Goal: Navigation & Orientation: Find specific page/section

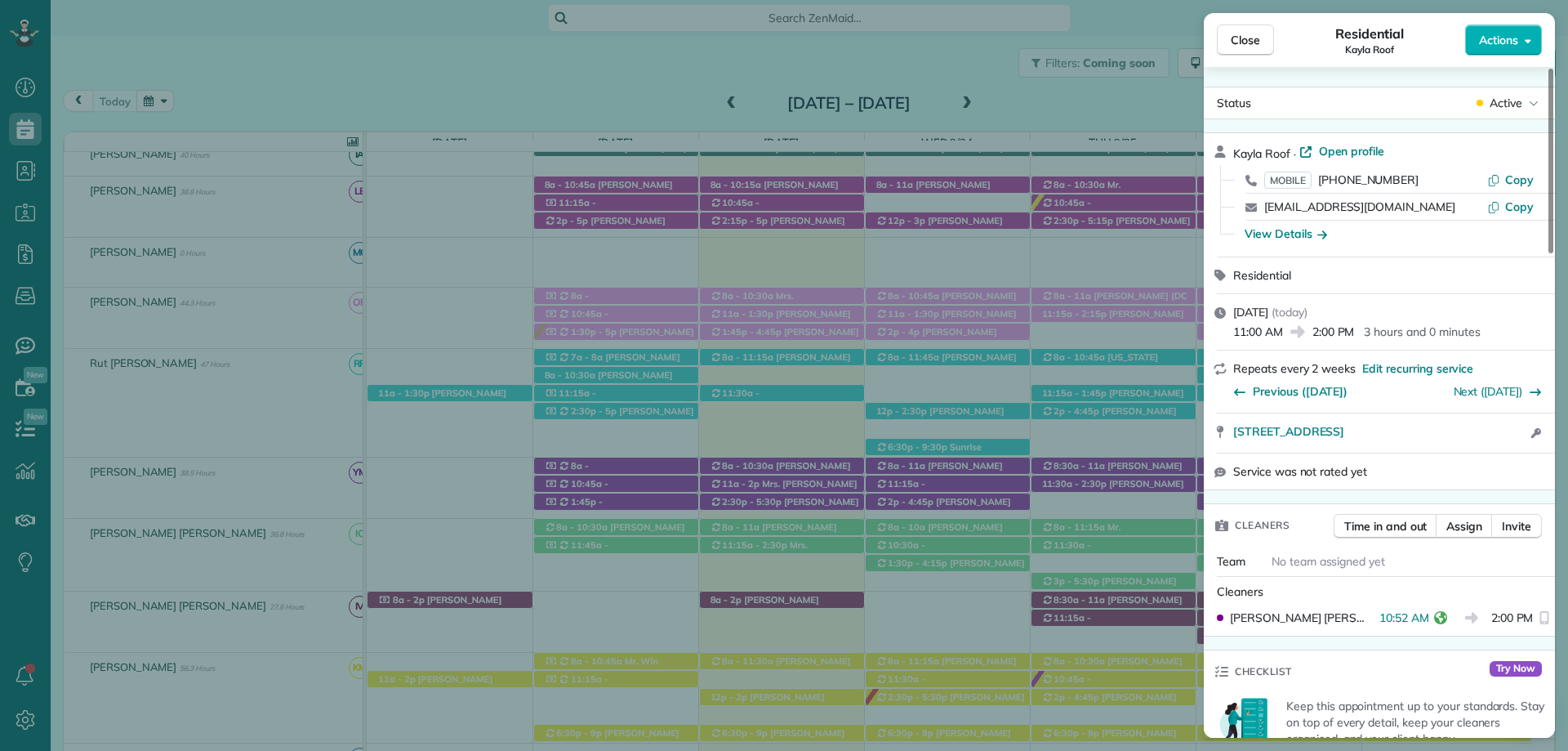
scroll to position [1470, 0]
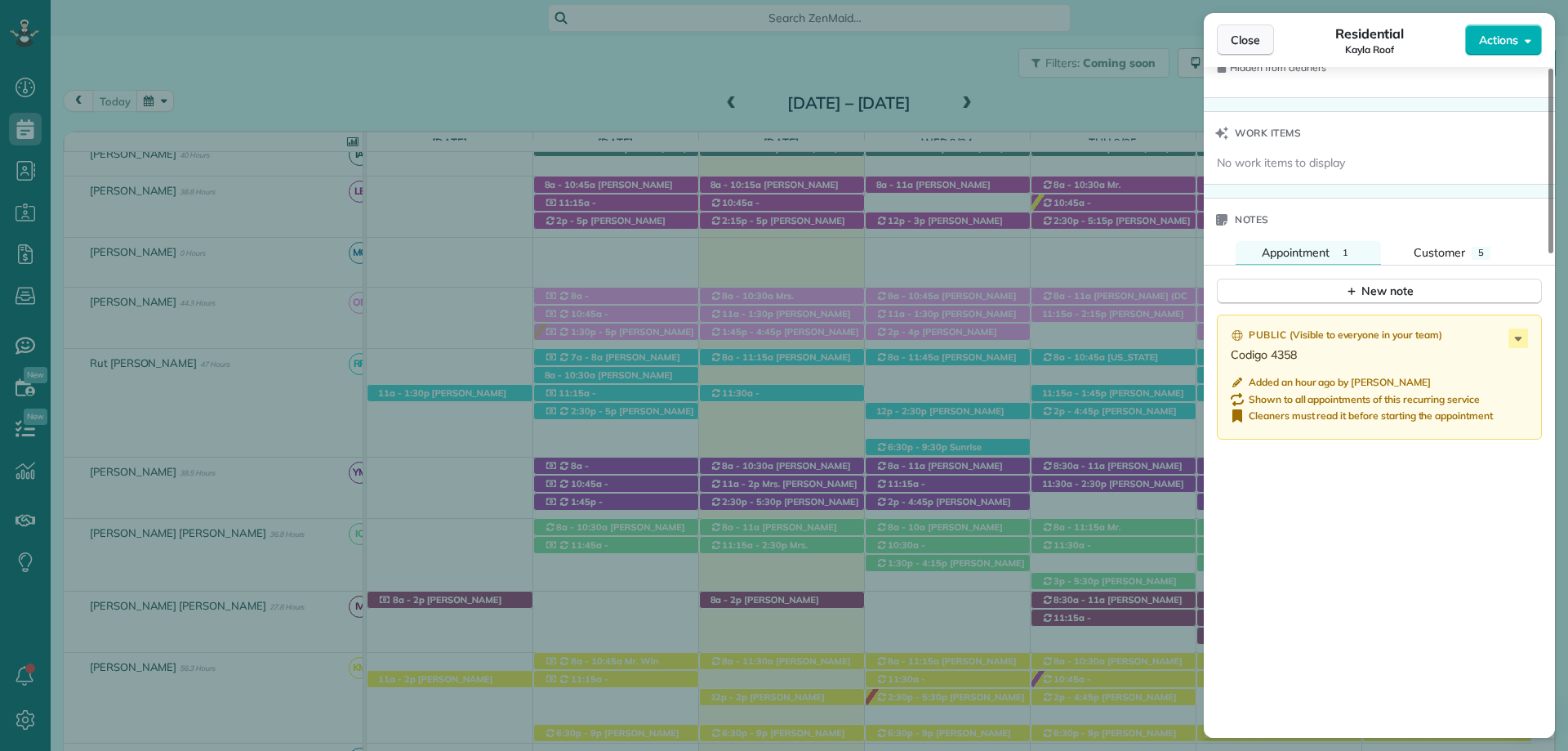
drag, startPoint x: 1107, startPoint y: 146, endPoint x: 1242, endPoint y: 34, distance: 175.4
click at [1107, 146] on div "Close Residential Kayla Roof Actions Status Active Kayla Roof · Open profile MO…" at bounding box center [784, 375] width 1568 height 751
click at [1242, 34] on span "Close" at bounding box center [1245, 40] width 29 height 17
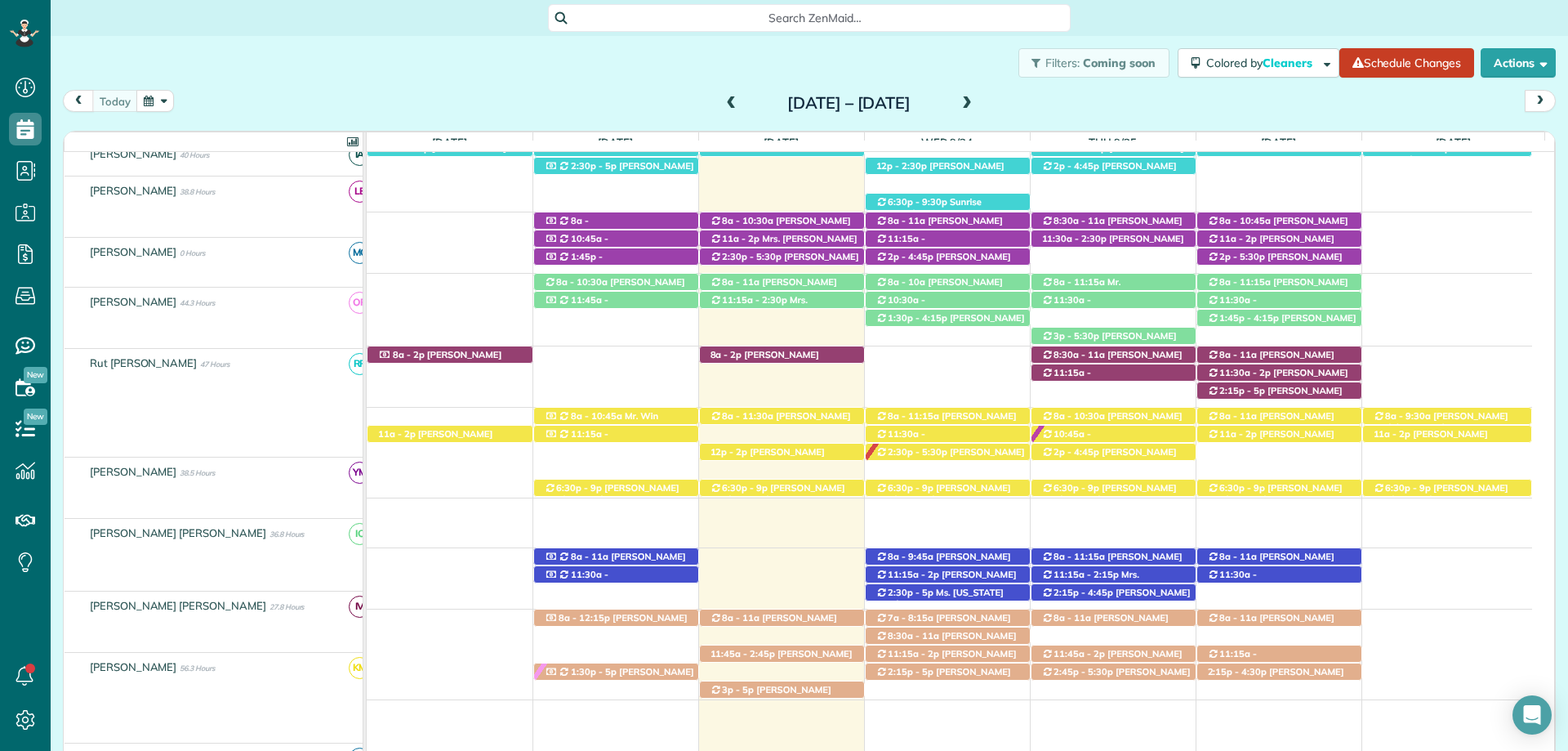
scroll to position [572, 0]
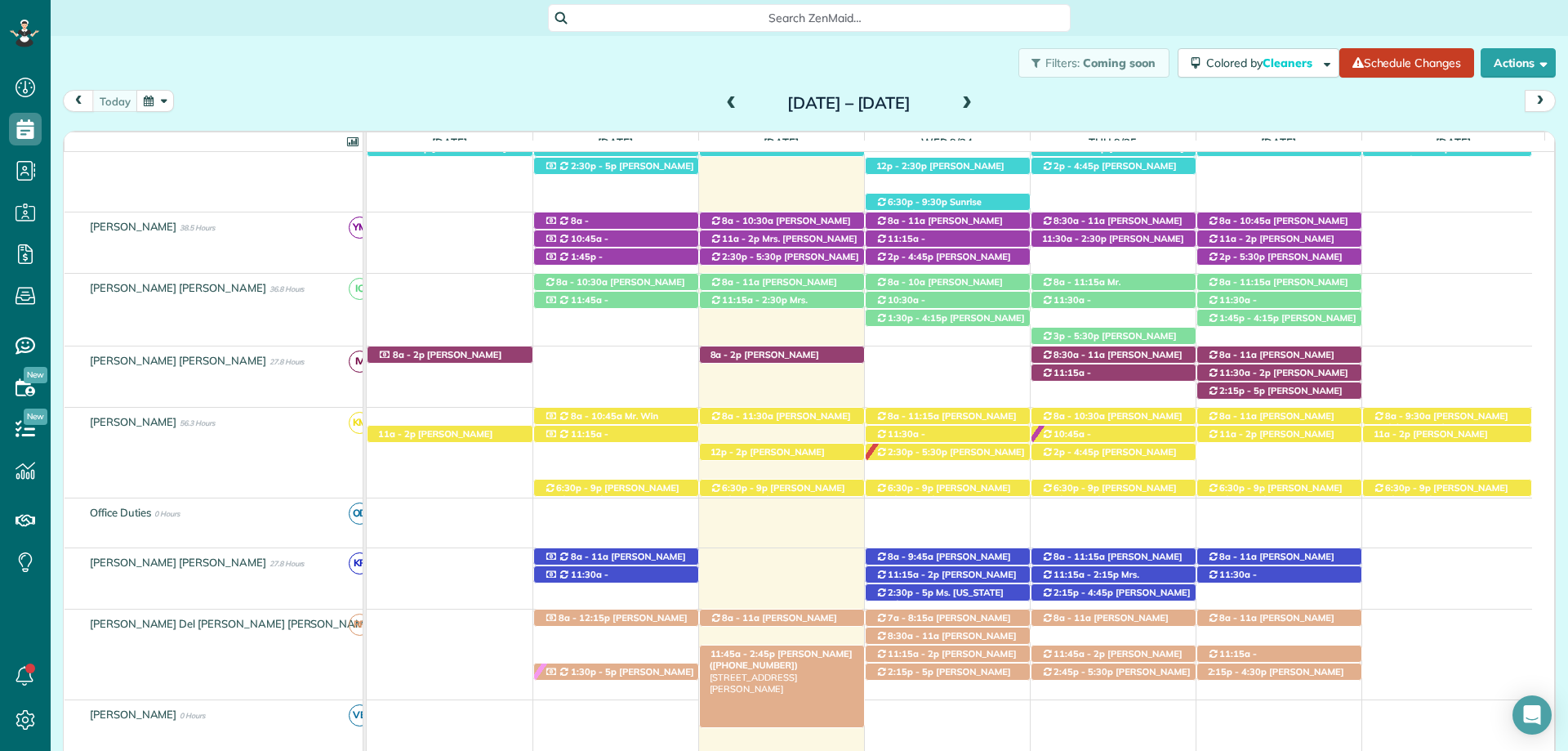
click at [796, 650] on span "[PERSON_NAME] ([PHONE_NUMBER])" at bounding box center [781, 659] width 143 height 23
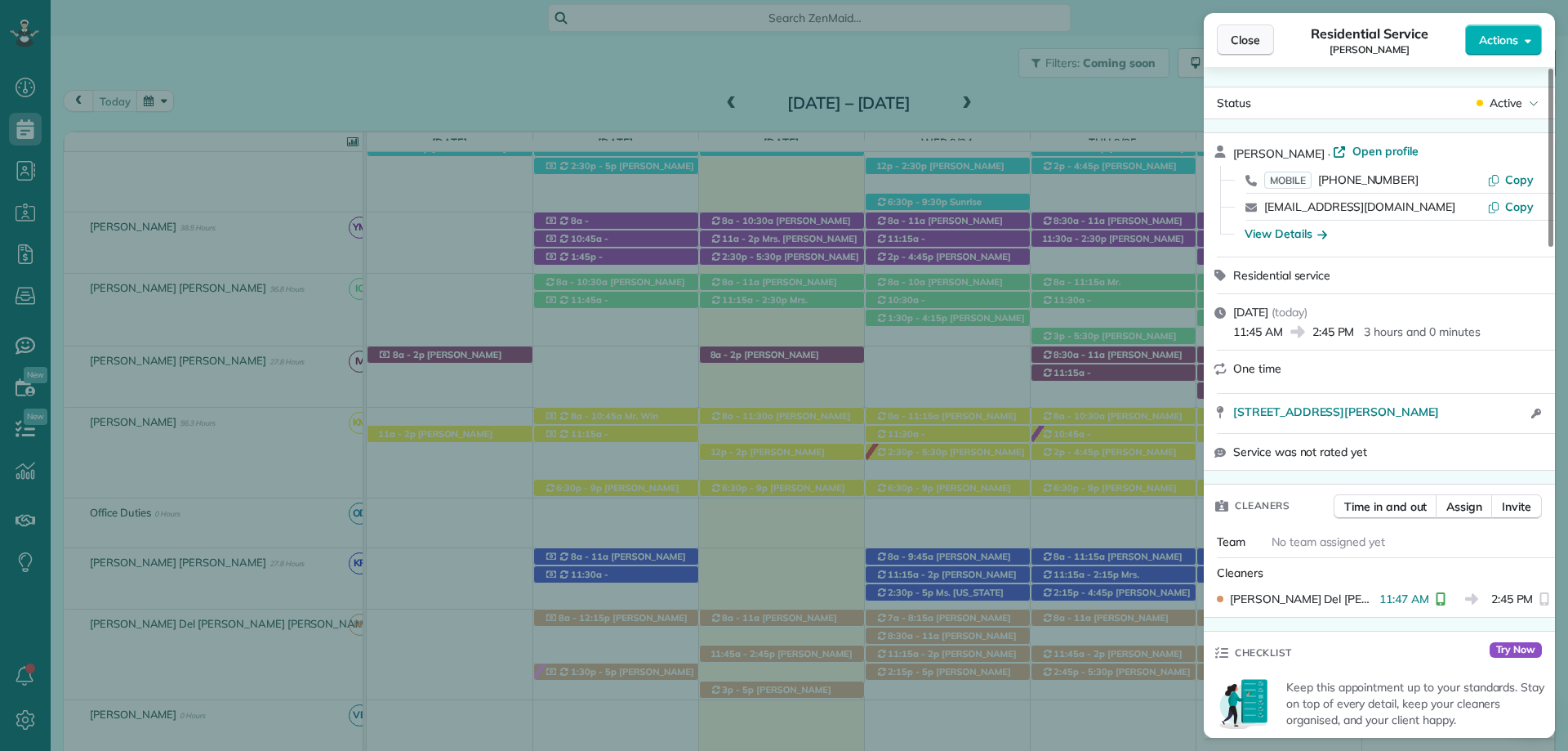
click at [1242, 39] on span "Close" at bounding box center [1245, 40] width 29 height 17
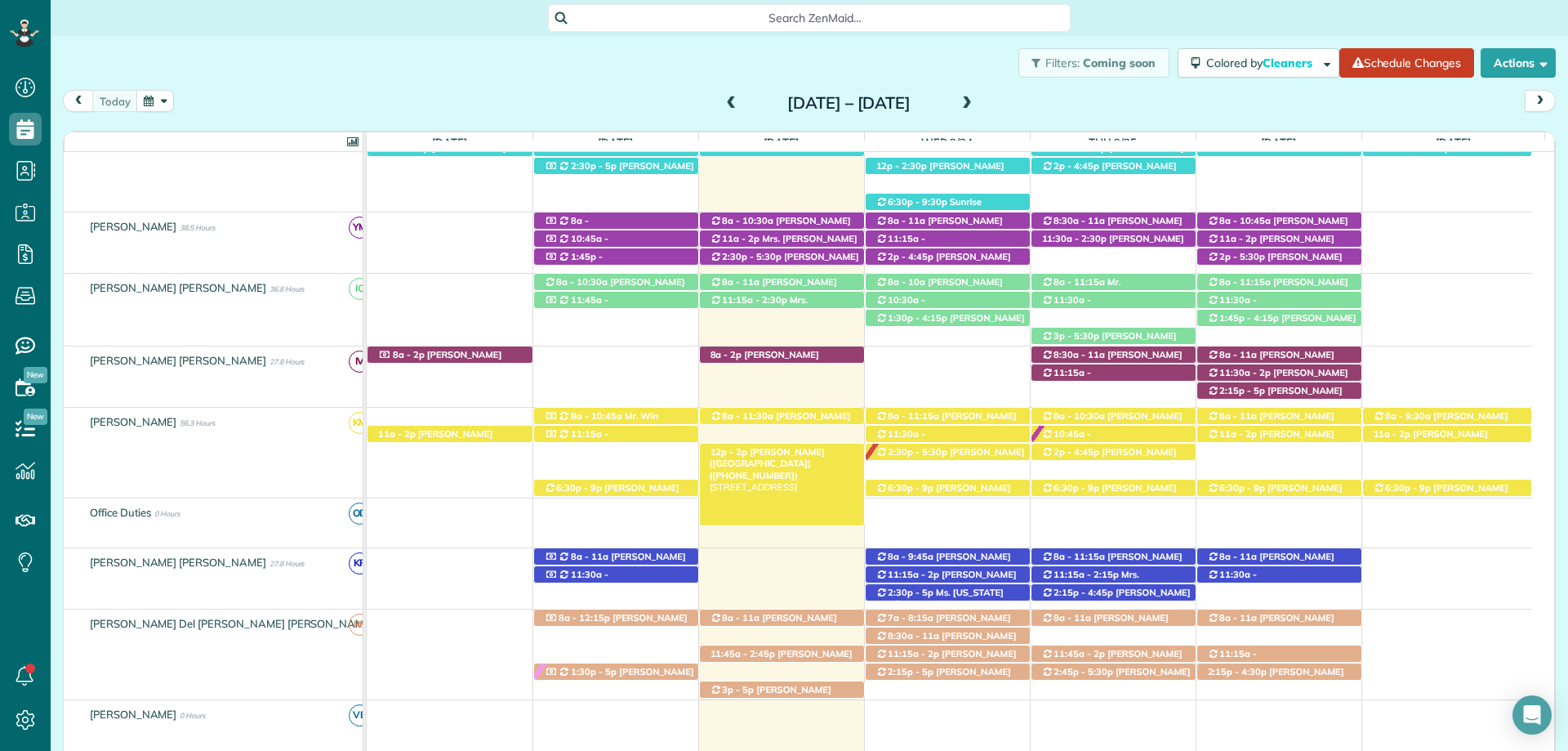
click at [781, 453] on span "[PERSON_NAME] ([GEOGRAPHIC_DATA]) ([PHONE_NUMBER])" at bounding box center [767, 463] width 115 height 35
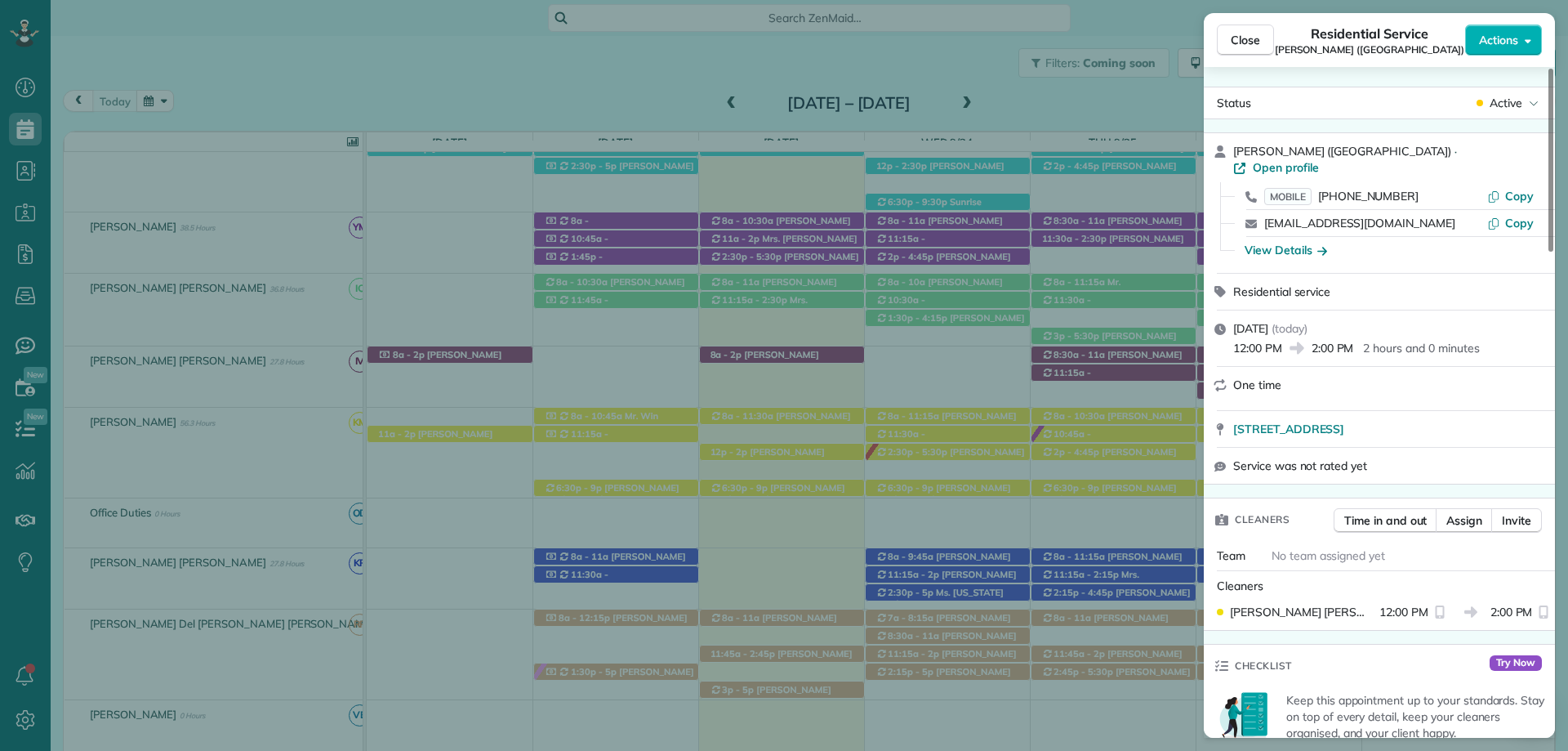
click at [1522, 286] on div "Residential service" at bounding box center [1379, 291] width 351 height 36
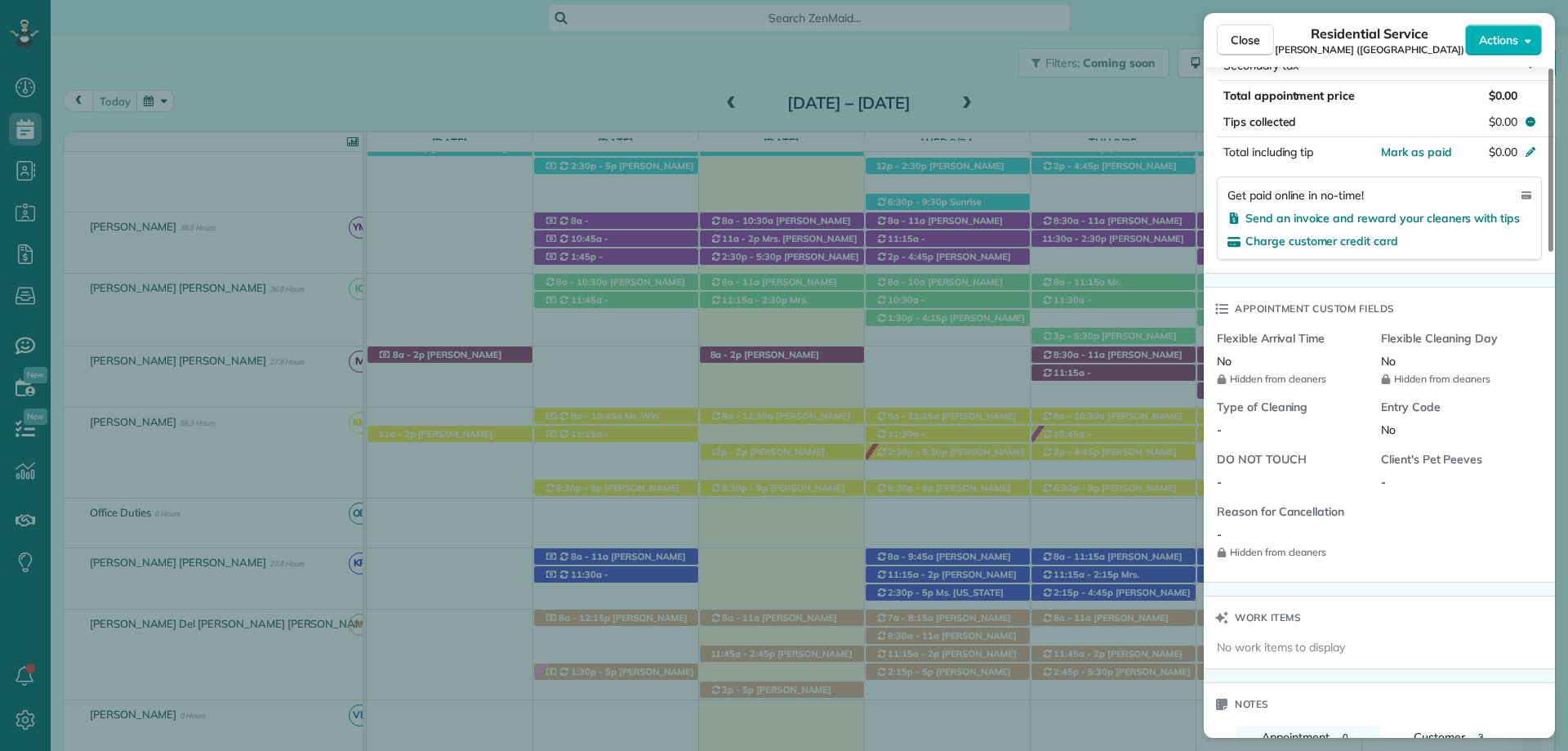
scroll to position [1551, 0]
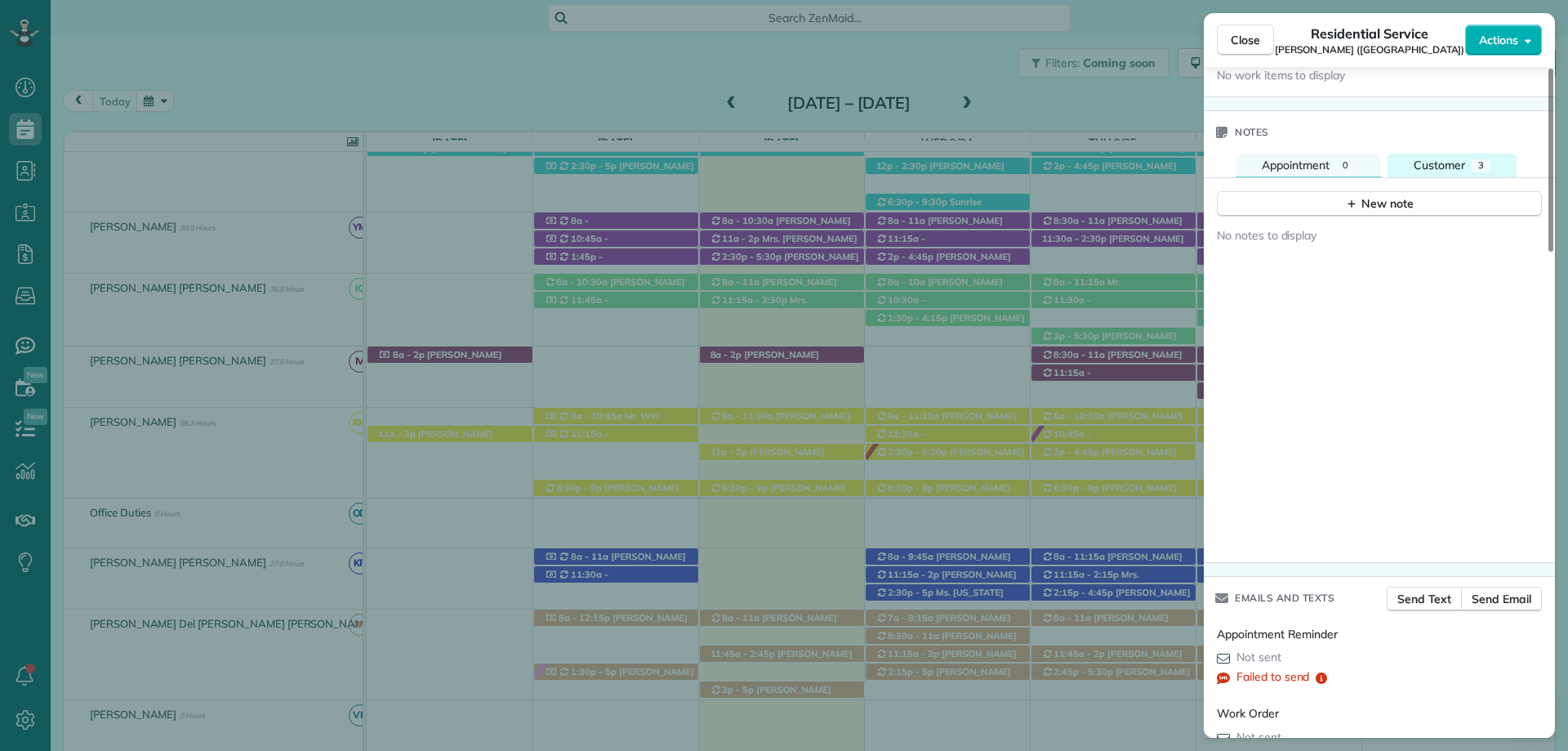
click at [1463, 157] on div "Customer" at bounding box center [1439, 165] width 51 height 17
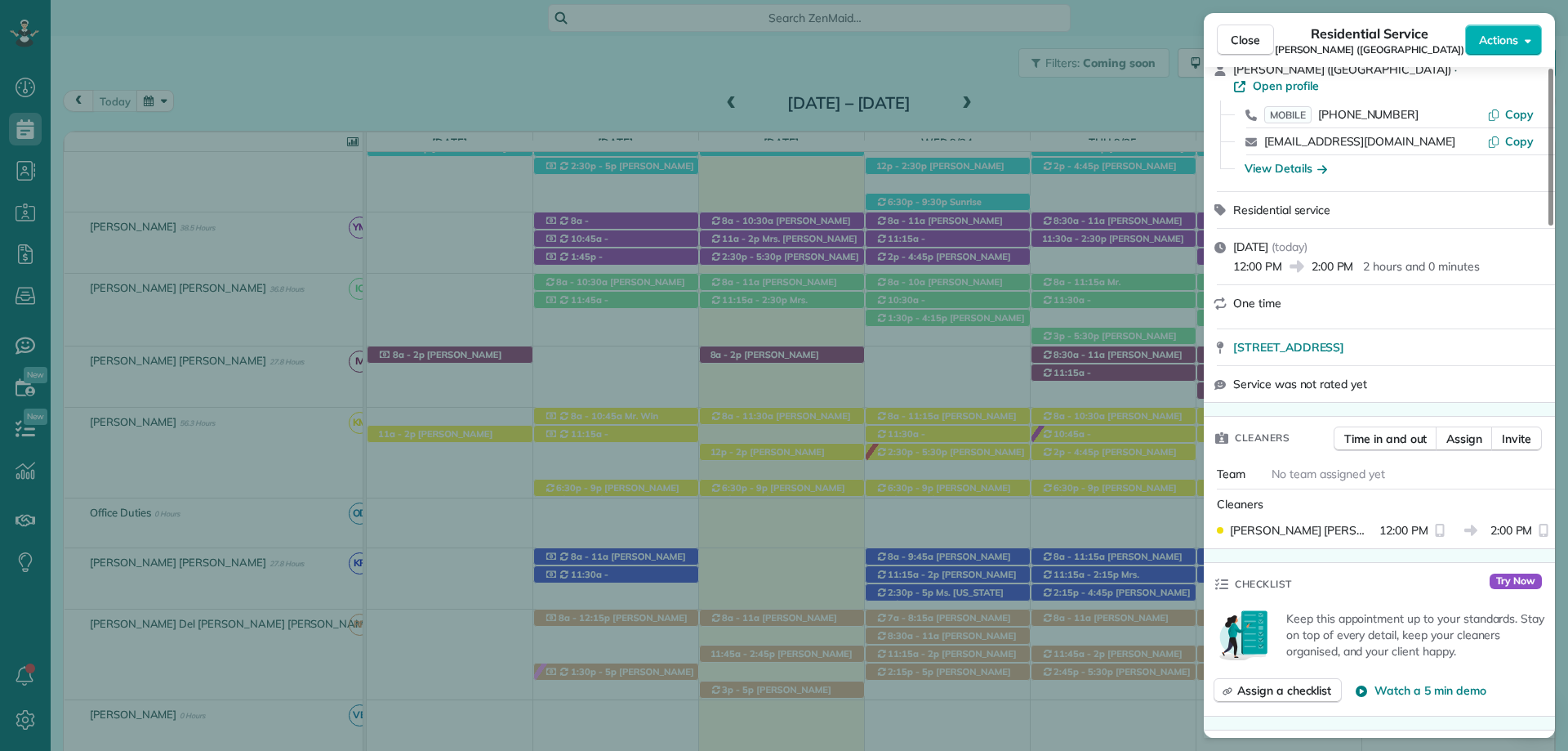
scroll to position [0, 0]
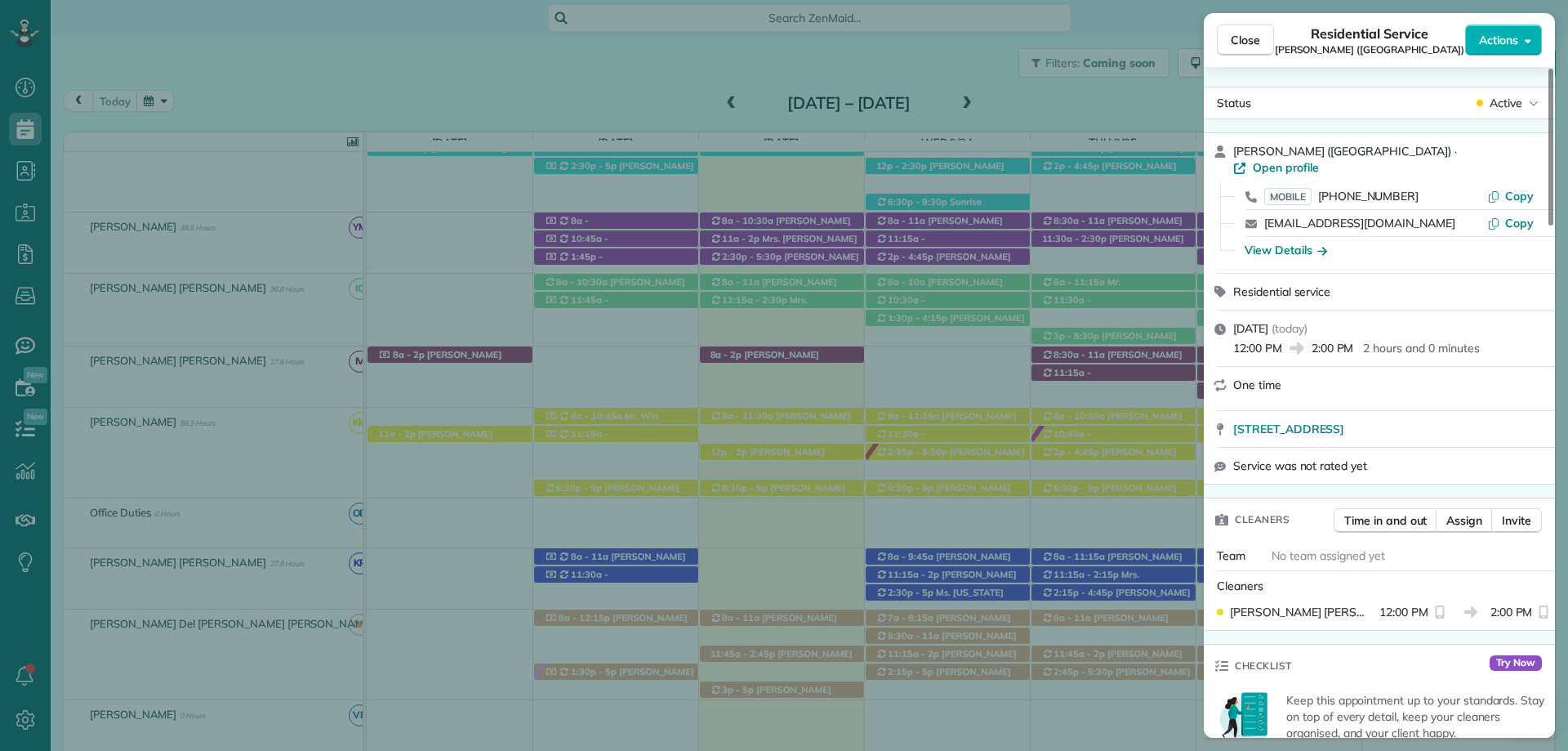
click at [353, 310] on div "Close Residential Service Katie Sahlstrom (Fly Creek Marina) Actions Status Act…" at bounding box center [784, 375] width 1568 height 751
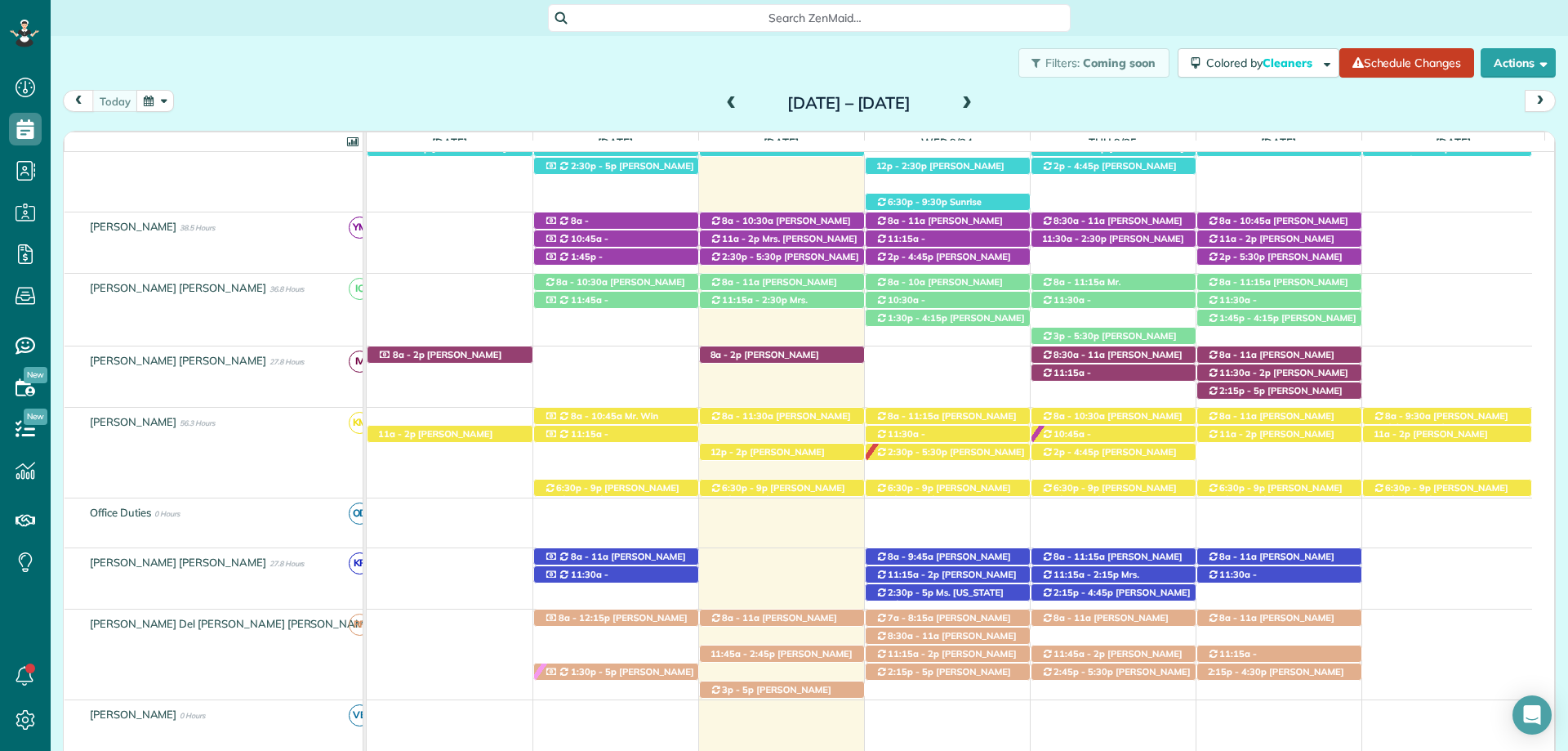
click at [1250, 26] on div "Search ZenMaid…" at bounding box center [809, 18] width 1518 height 27
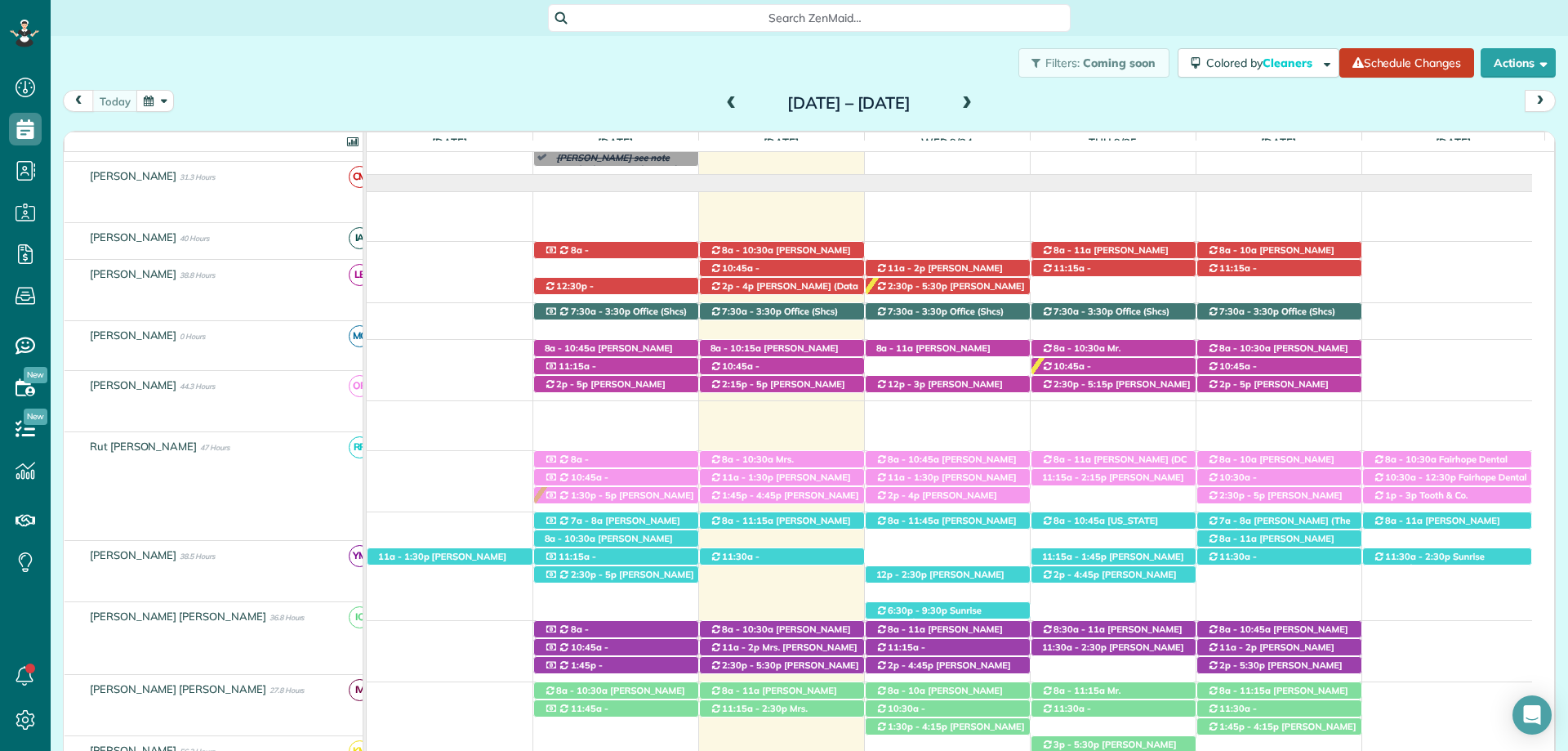
scroll to position [163, 0]
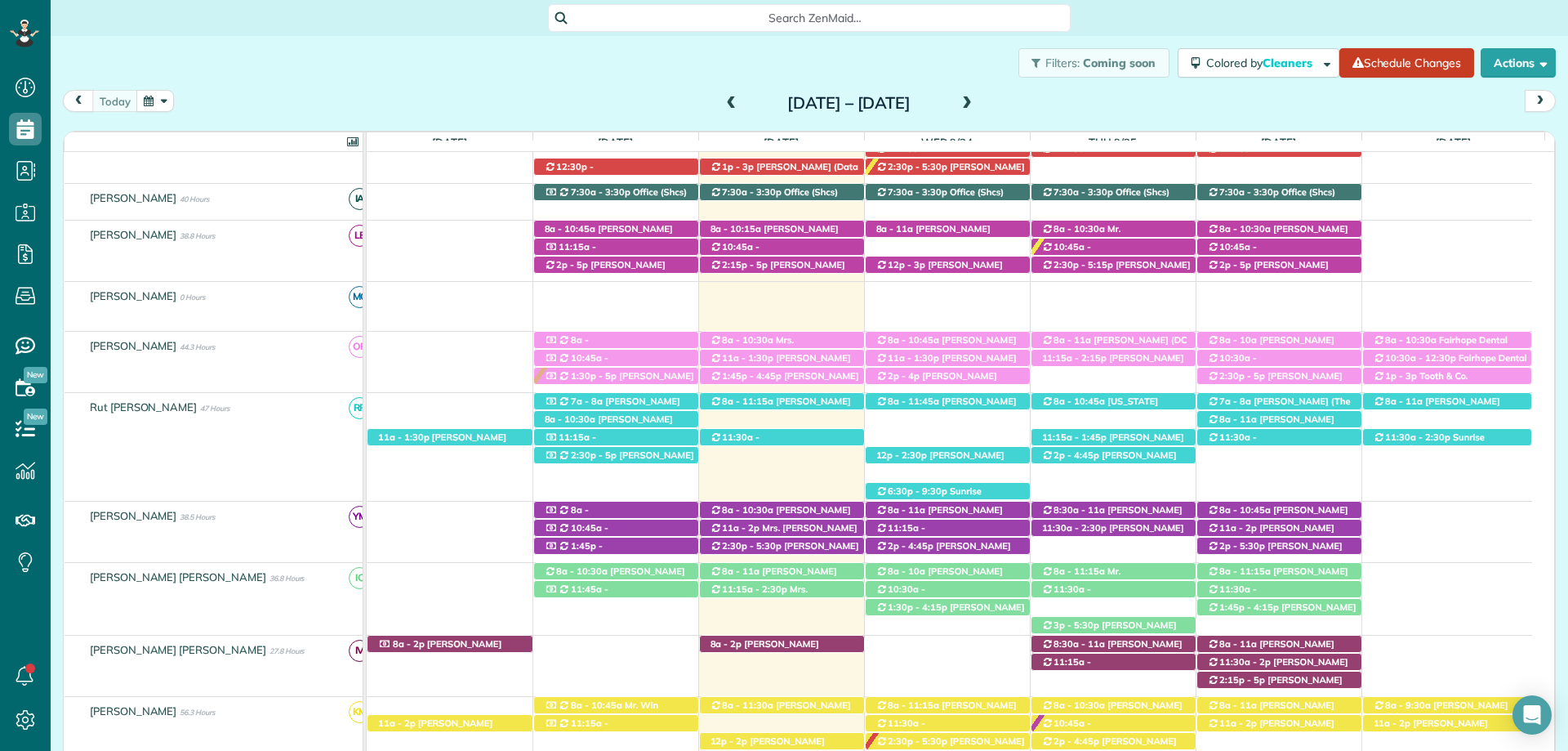
scroll to position [446, 0]
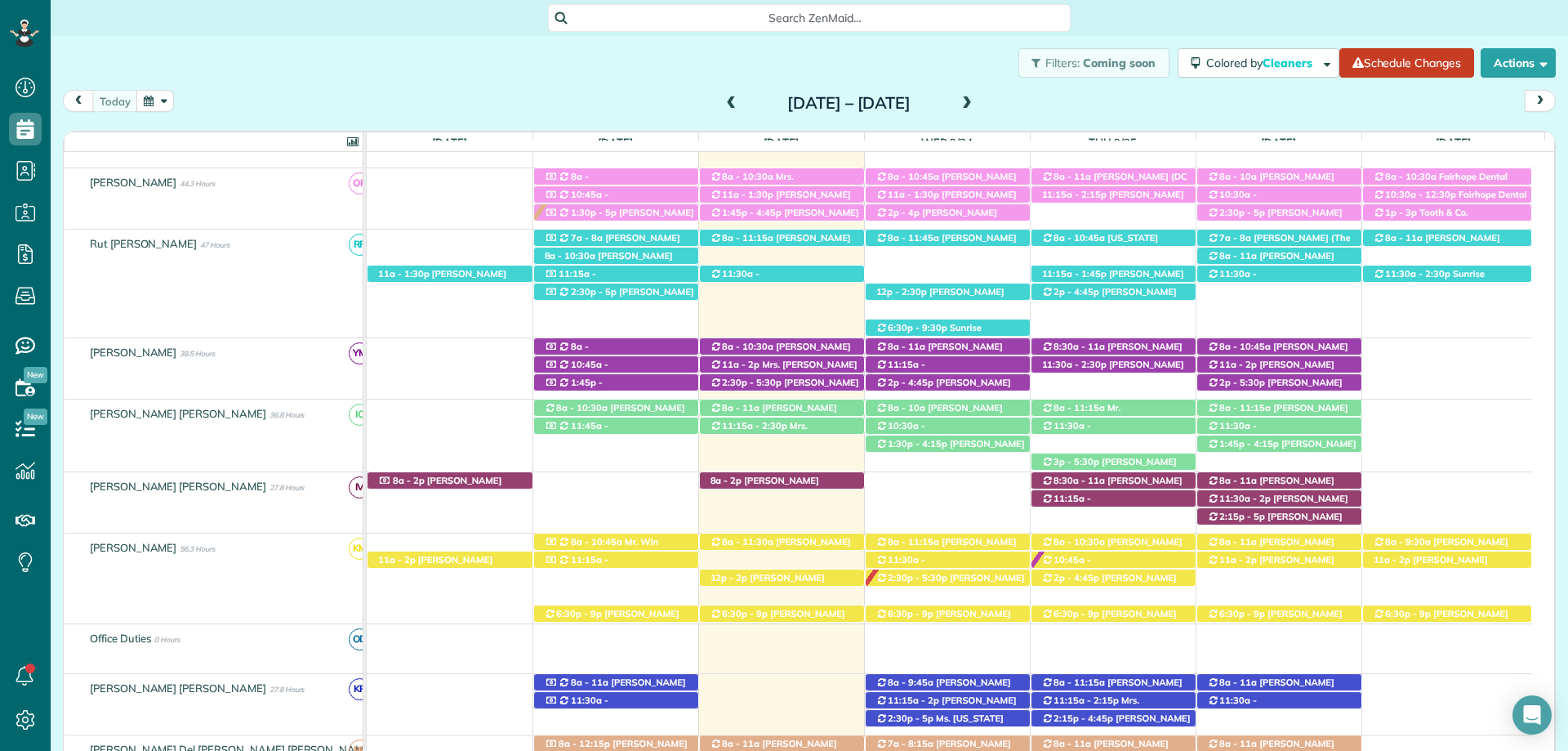
click at [784, 577] on span "[PERSON_NAME] ([GEOGRAPHIC_DATA]) ([PHONE_NUMBER])" at bounding box center [767, 590] width 115 height 35
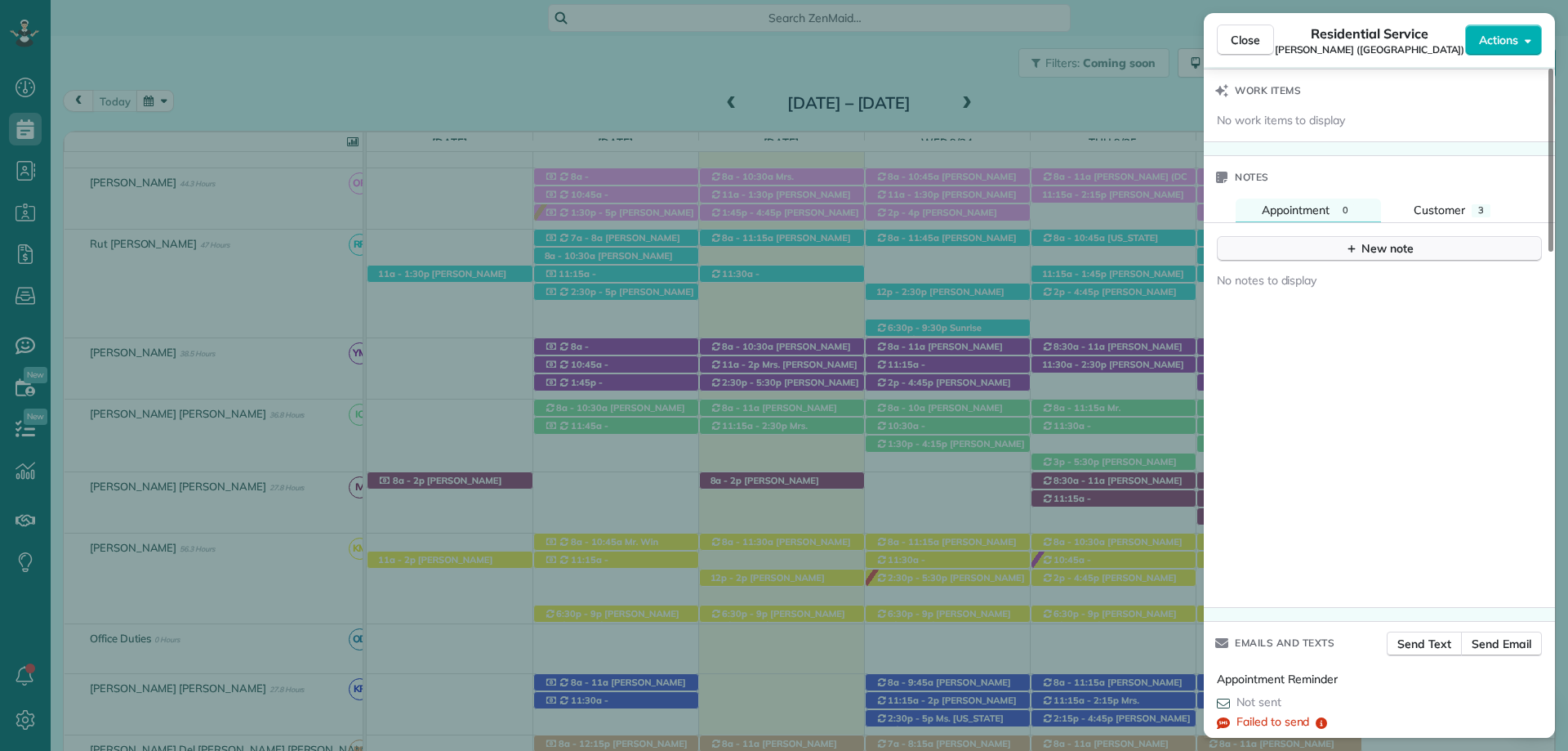
scroll to position [1393, 0]
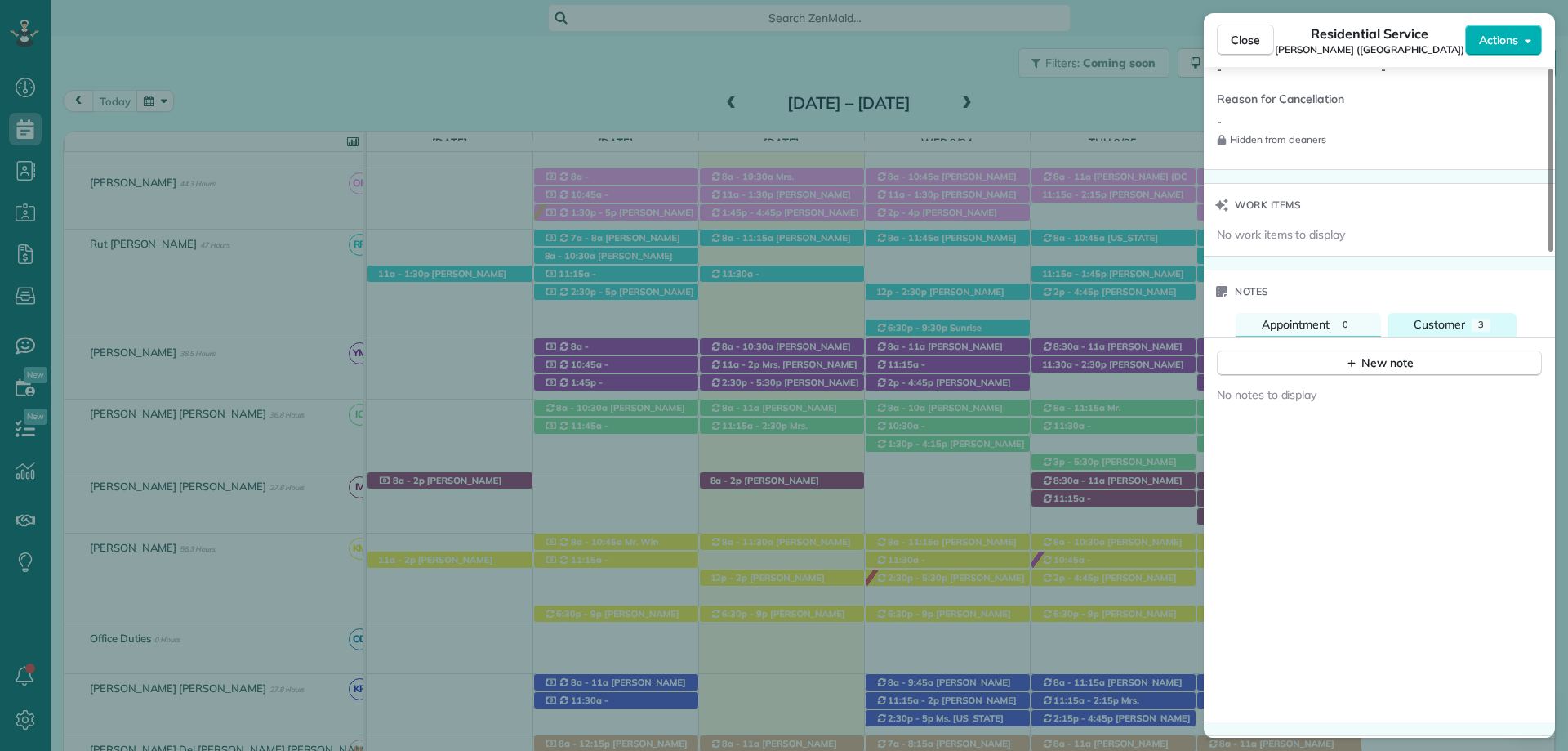
click at [1454, 317] on span "Customer" at bounding box center [1439, 324] width 51 height 15
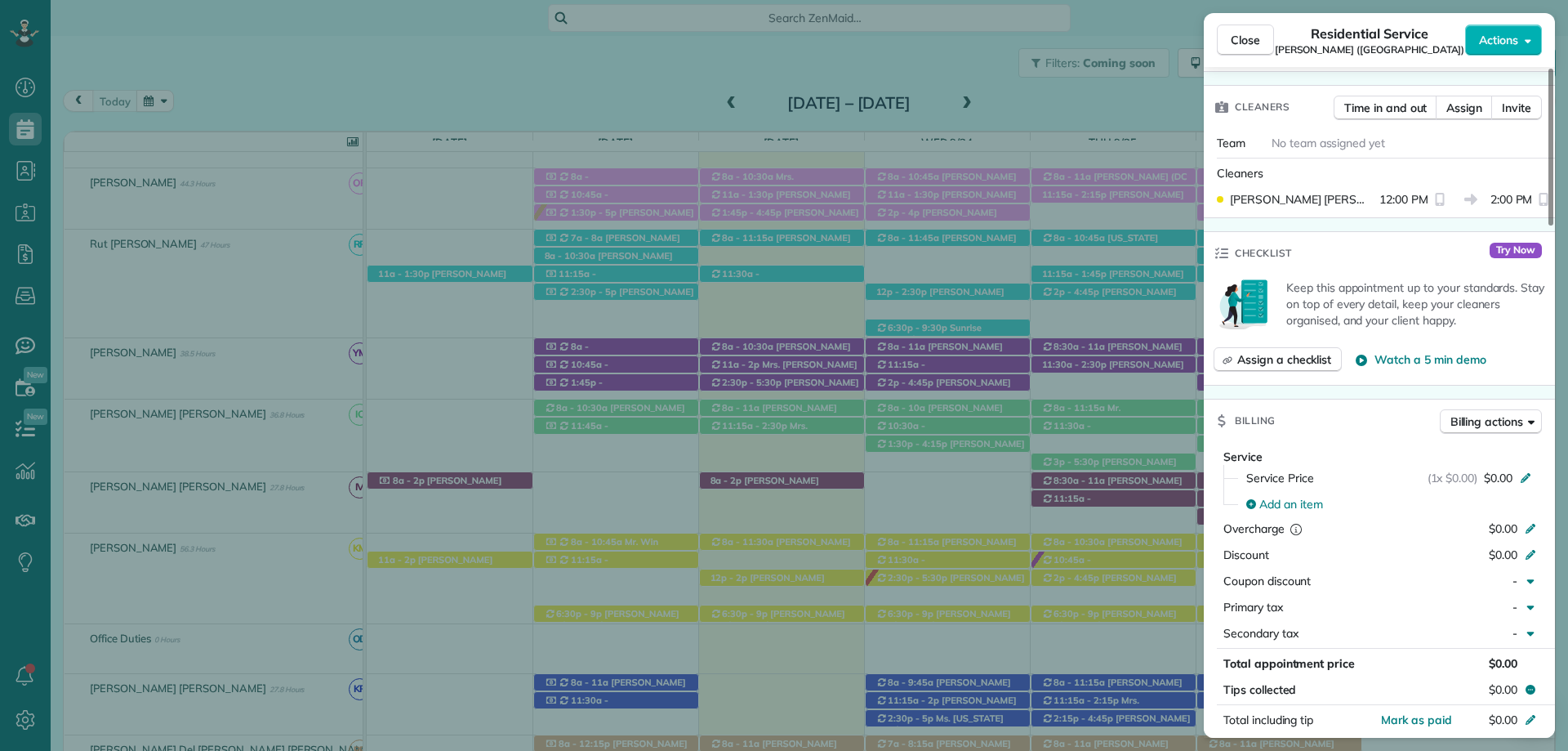
scroll to position [0, 0]
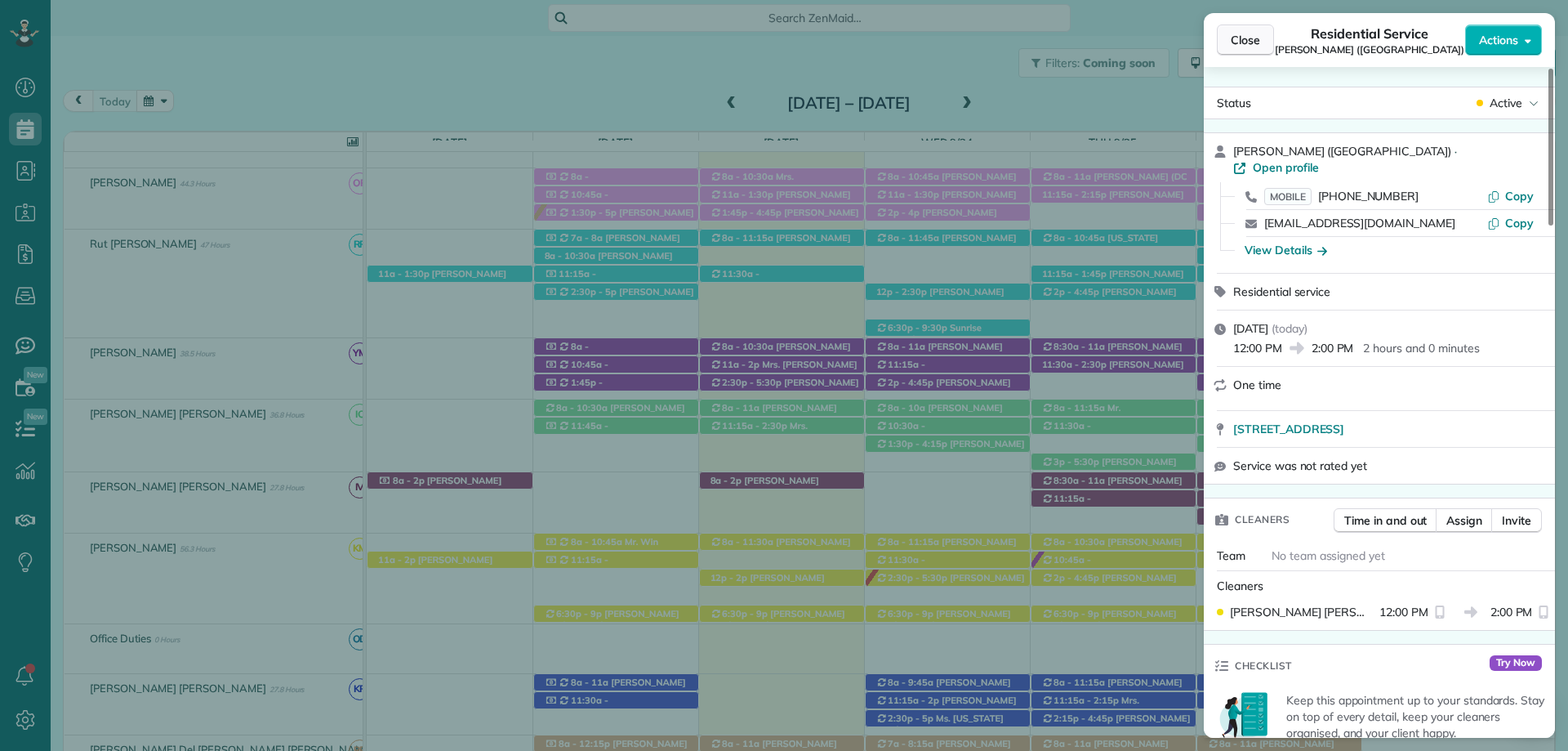
click at [1249, 38] on span "Close" at bounding box center [1245, 40] width 29 height 17
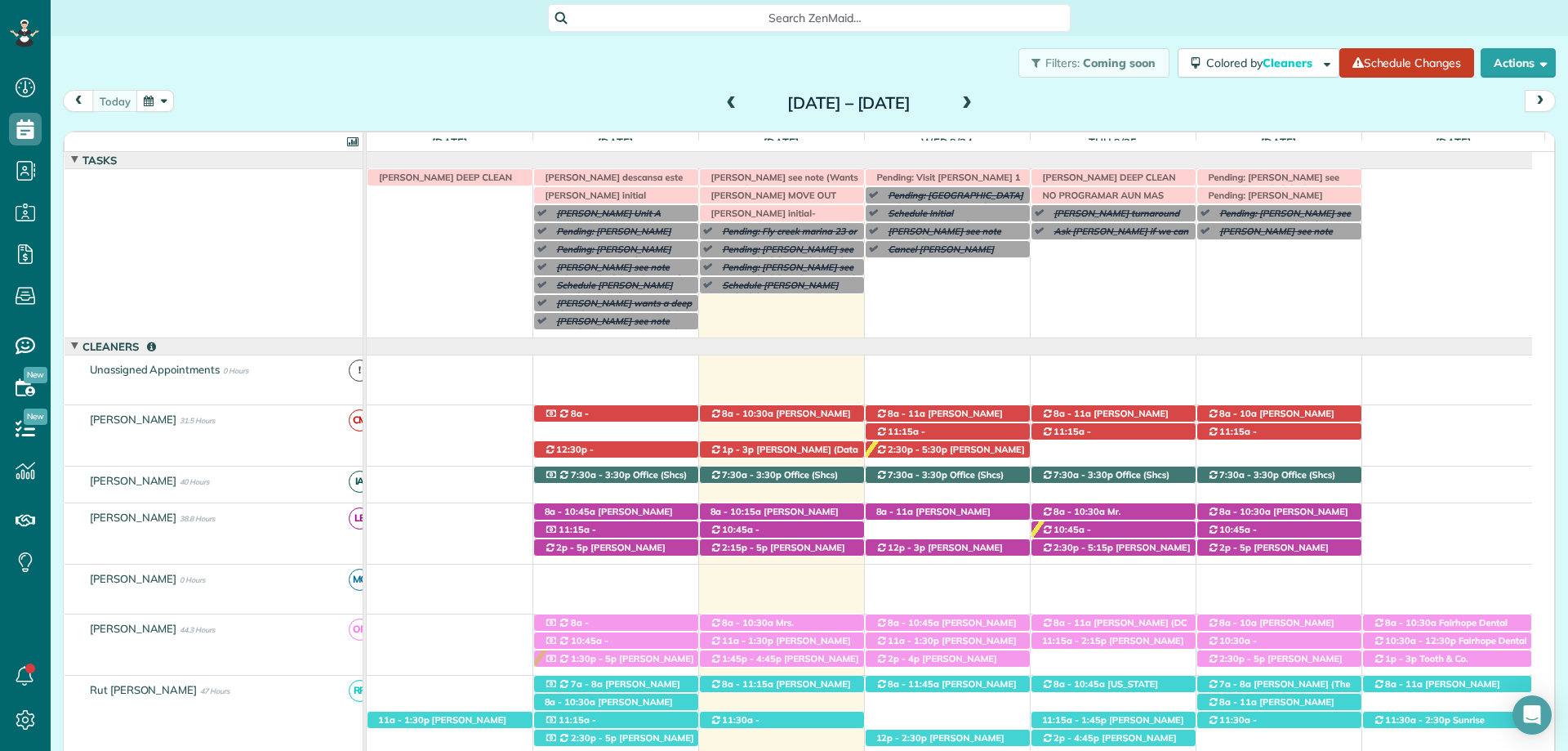
scroll to position [82, 0]
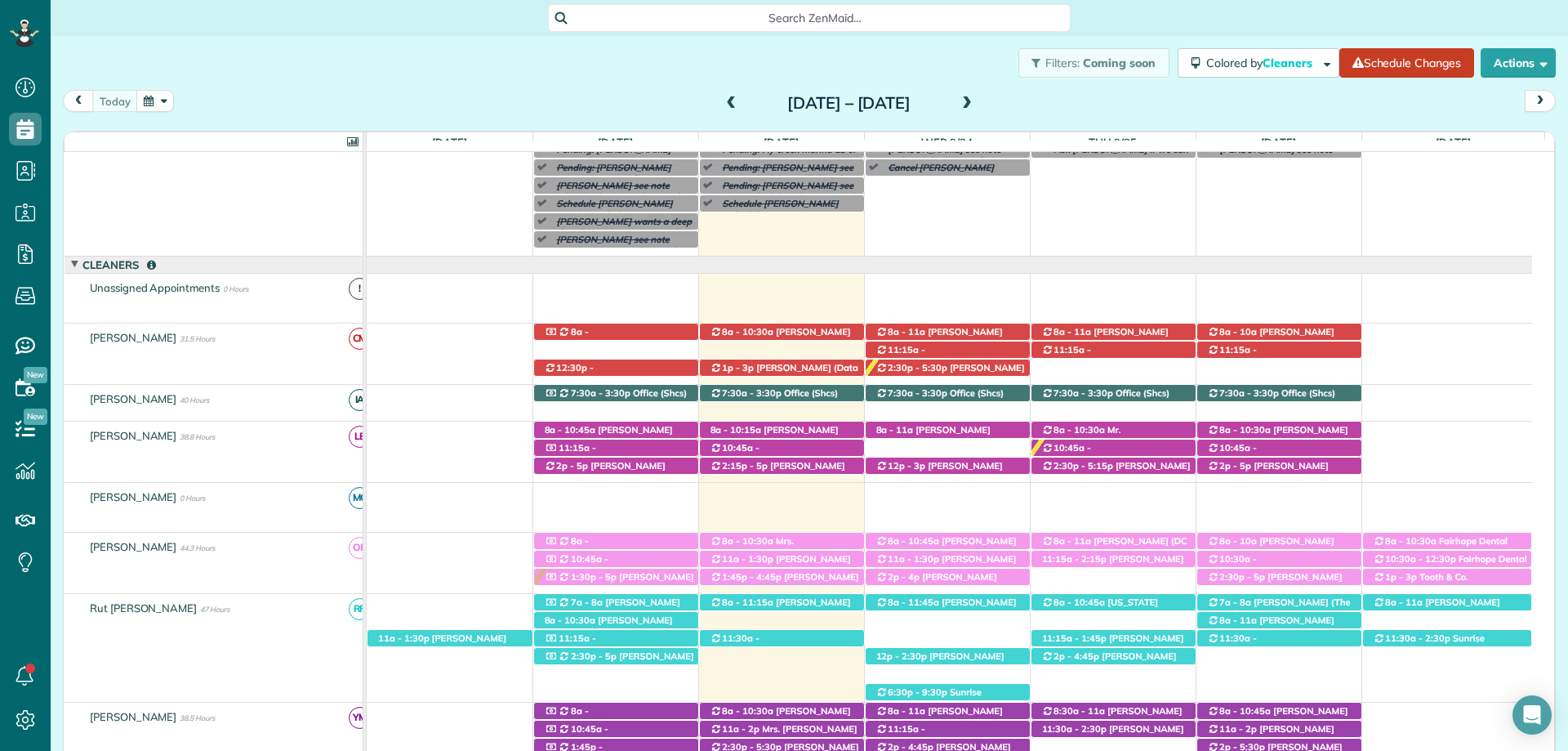
click at [865, 38] on div "Filters: Coming soon Colored by Cleaners Color by Cleaner Color by Team Color b…" at bounding box center [809, 63] width 1518 height 54
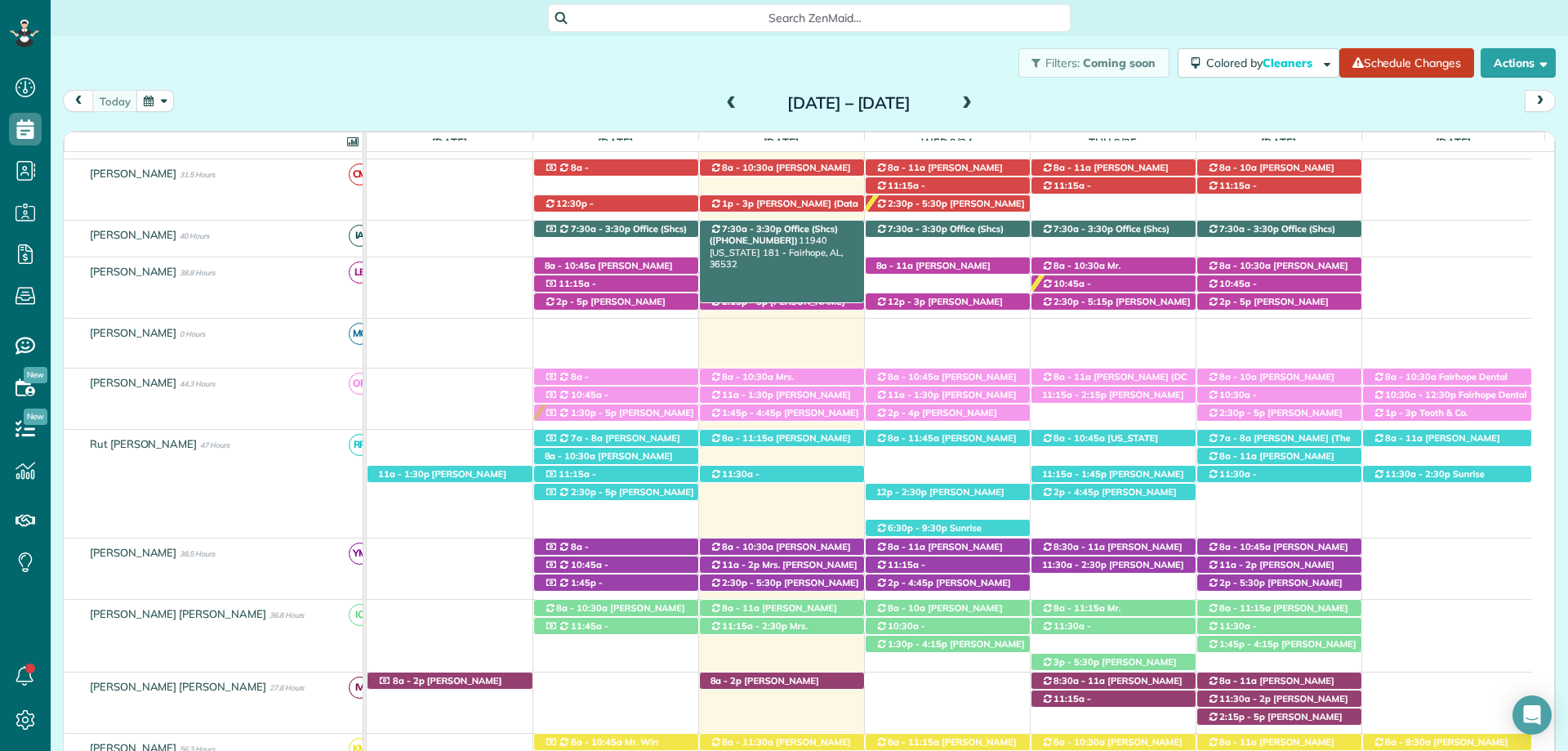
scroll to position [245, 0]
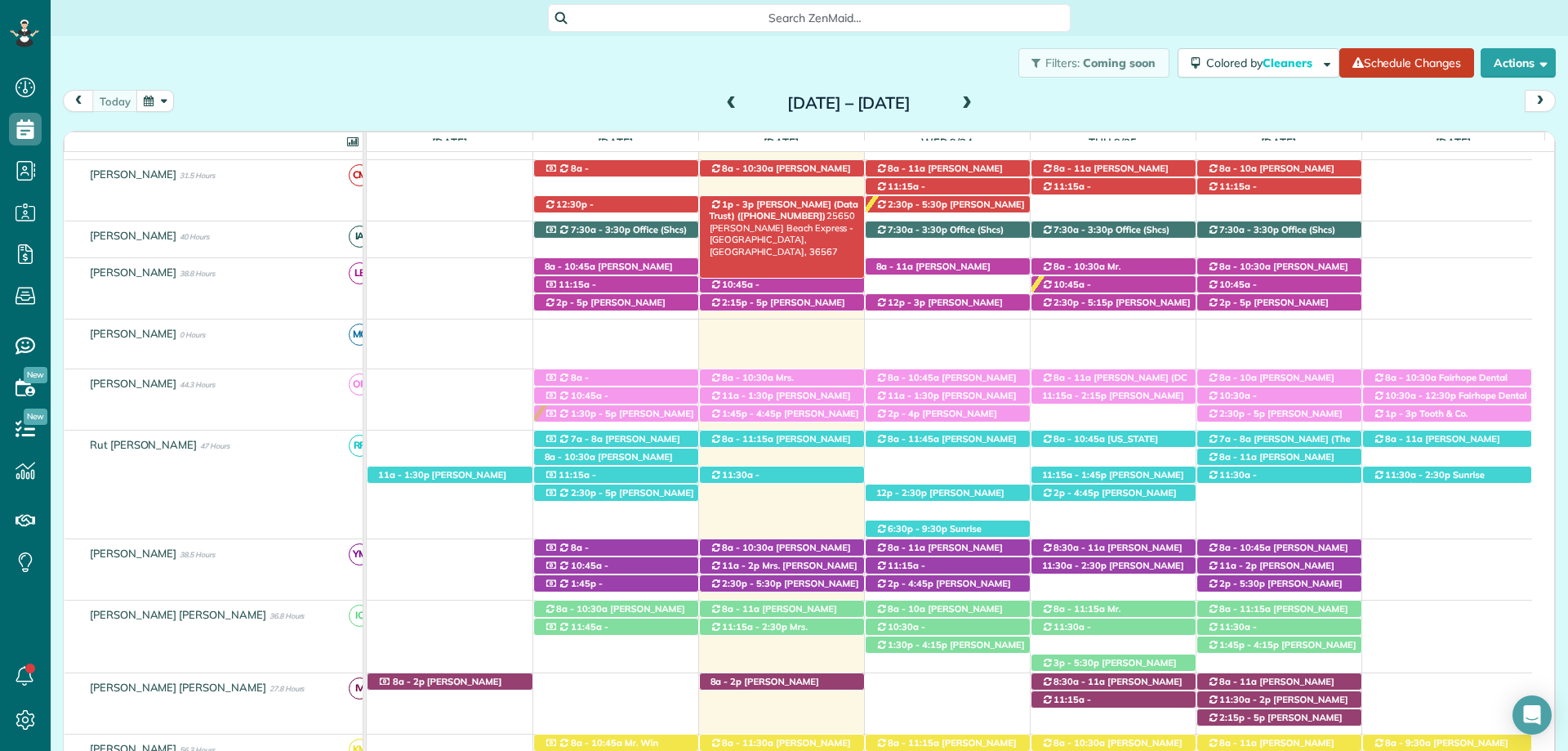
click at [795, 201] on span "[PERSON_NAME] (Data Trust) ([PHONE_NUMBER])" at bounding box center [784, 210] width 148 height 23
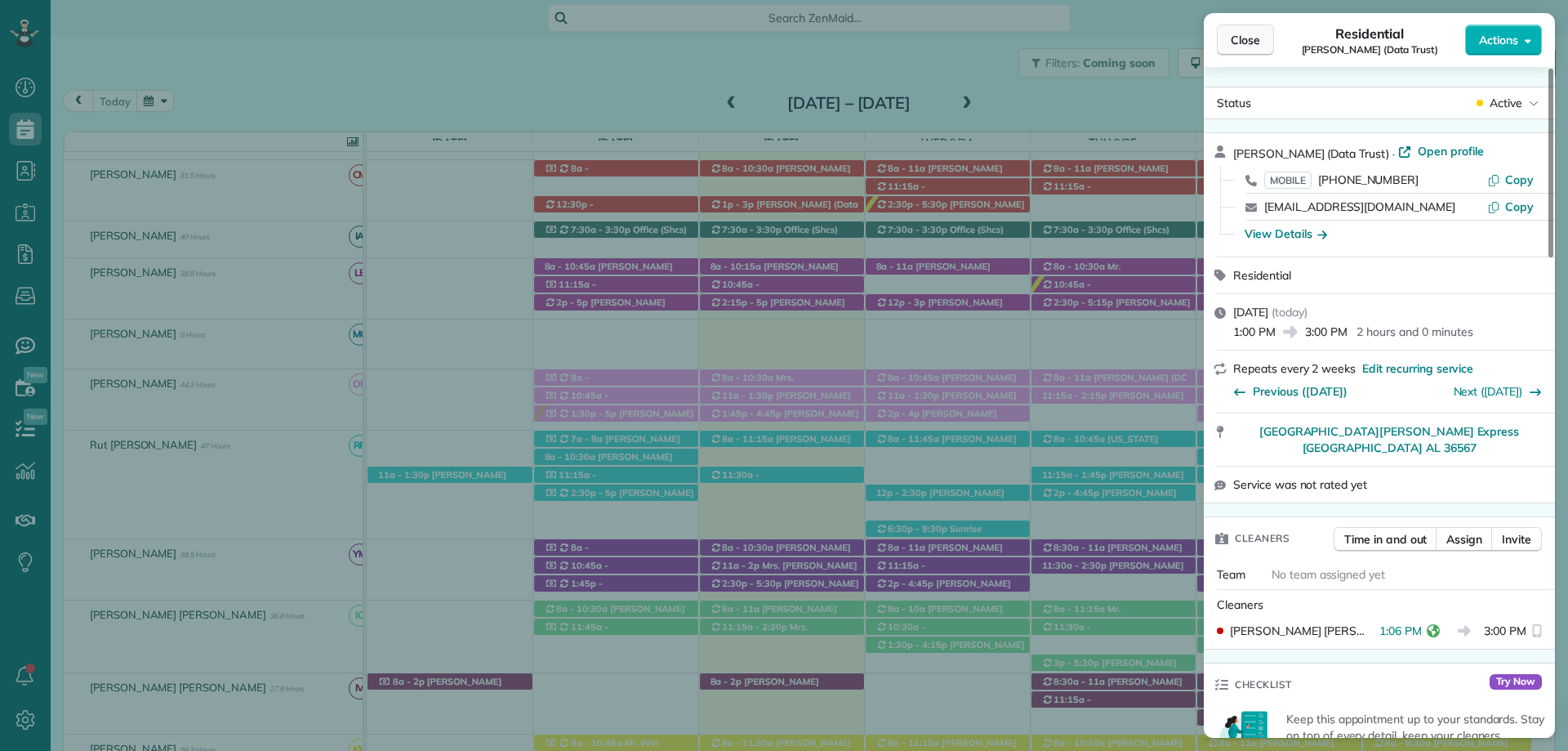
click at [1233, 27] on button "Close" at bounding box center [1245, 40] width 57 height 31
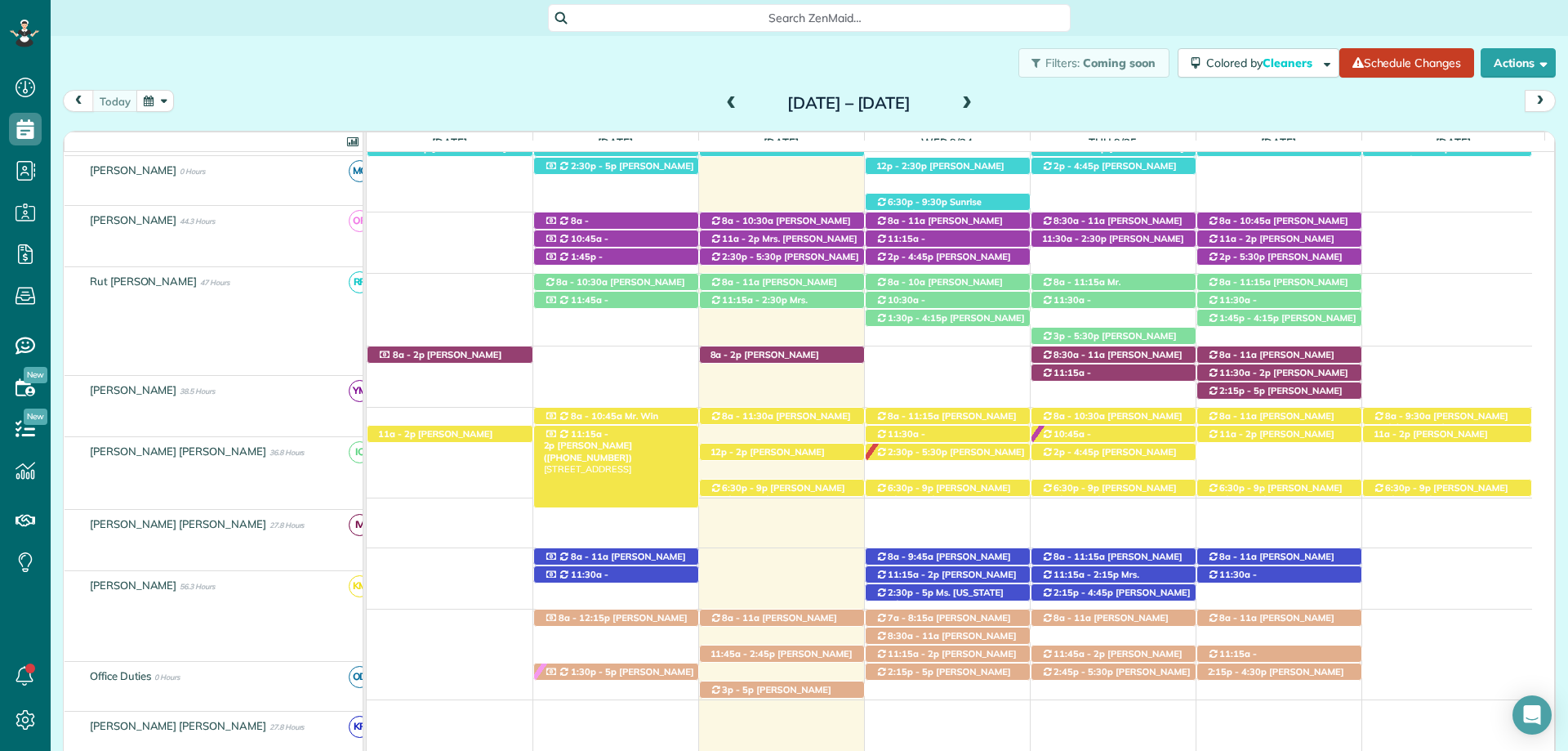
scroll to position [572, 0]
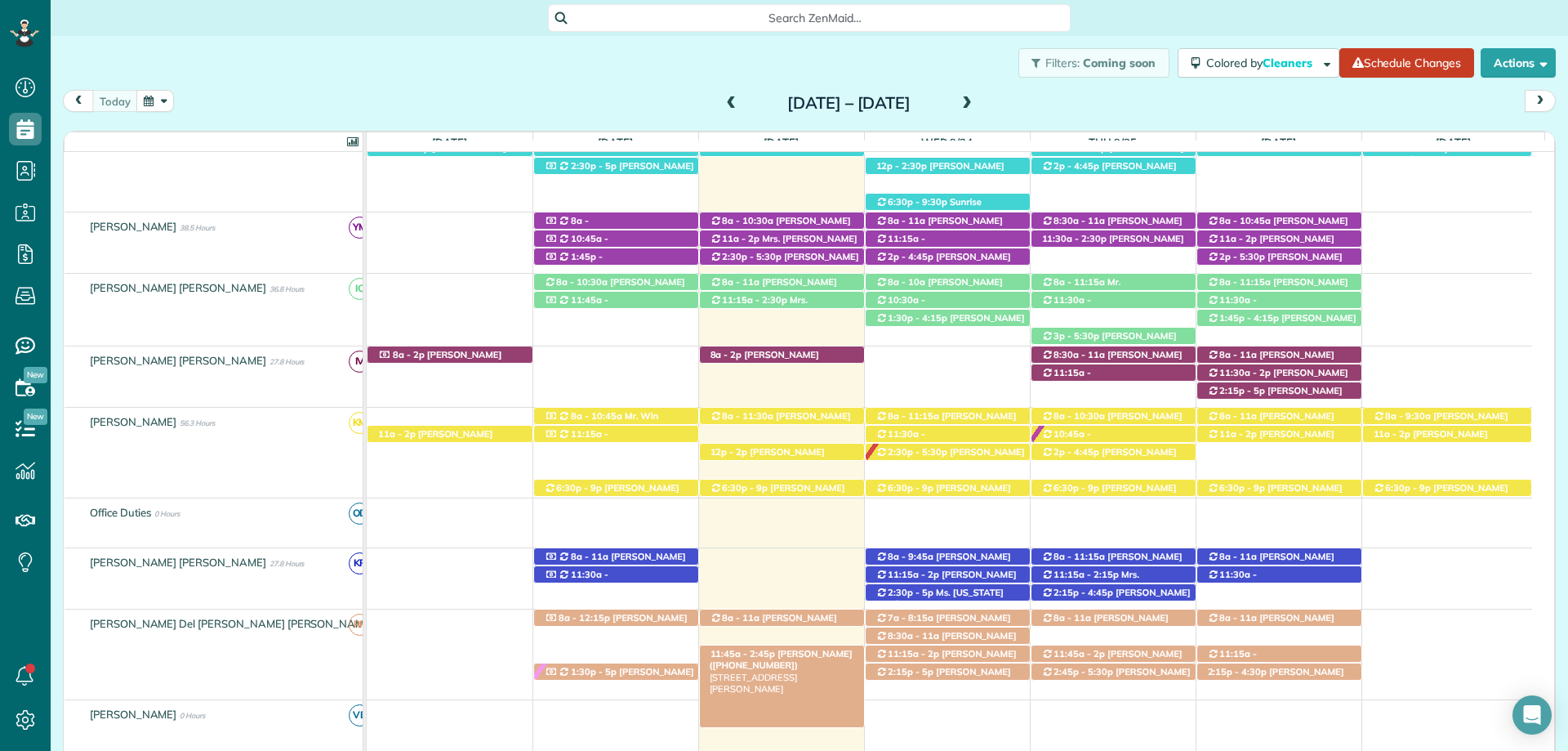
click at [806, 652] on span "[PERSON_NAME] ([PHONE_NUMBER])" at bounding box center [781, 659] width 143 height 23
